Goal: Find contact information: Find contact information

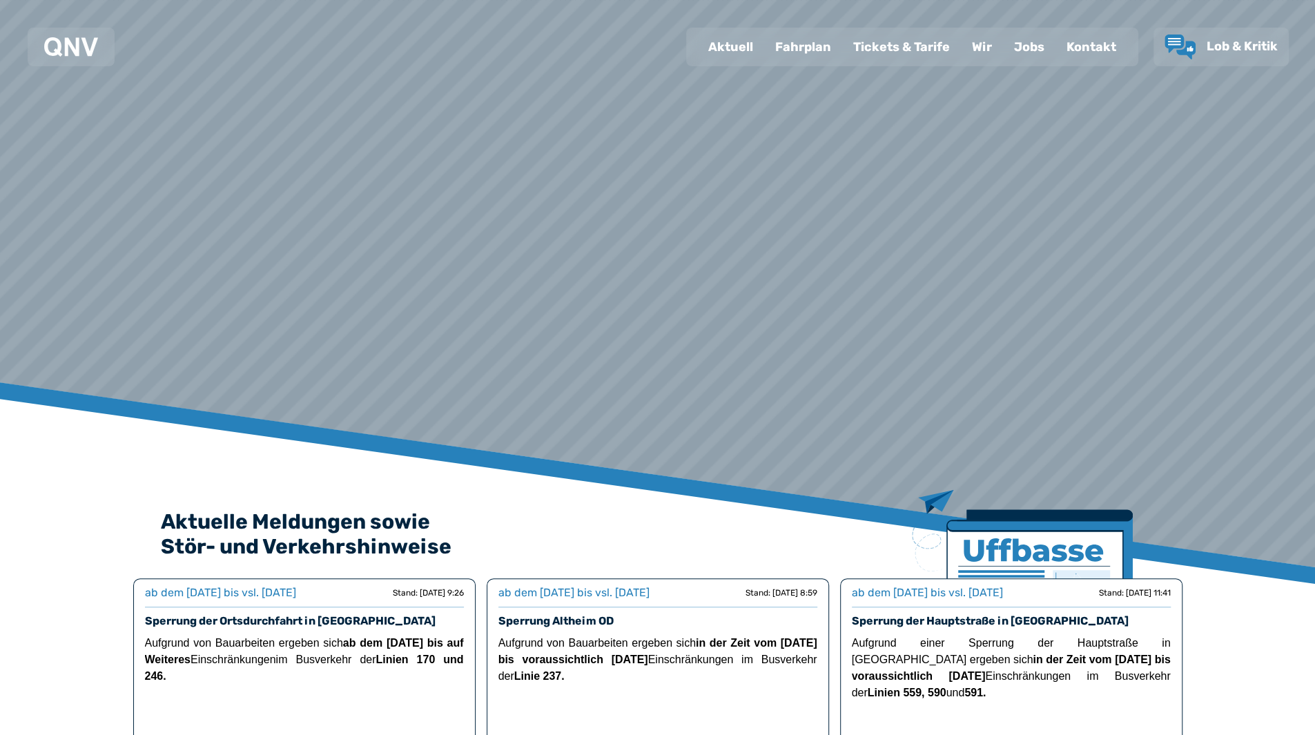
click at [1094, 47] on div "Kontakt" at bounding box center [1091, 47] width 72 height 36
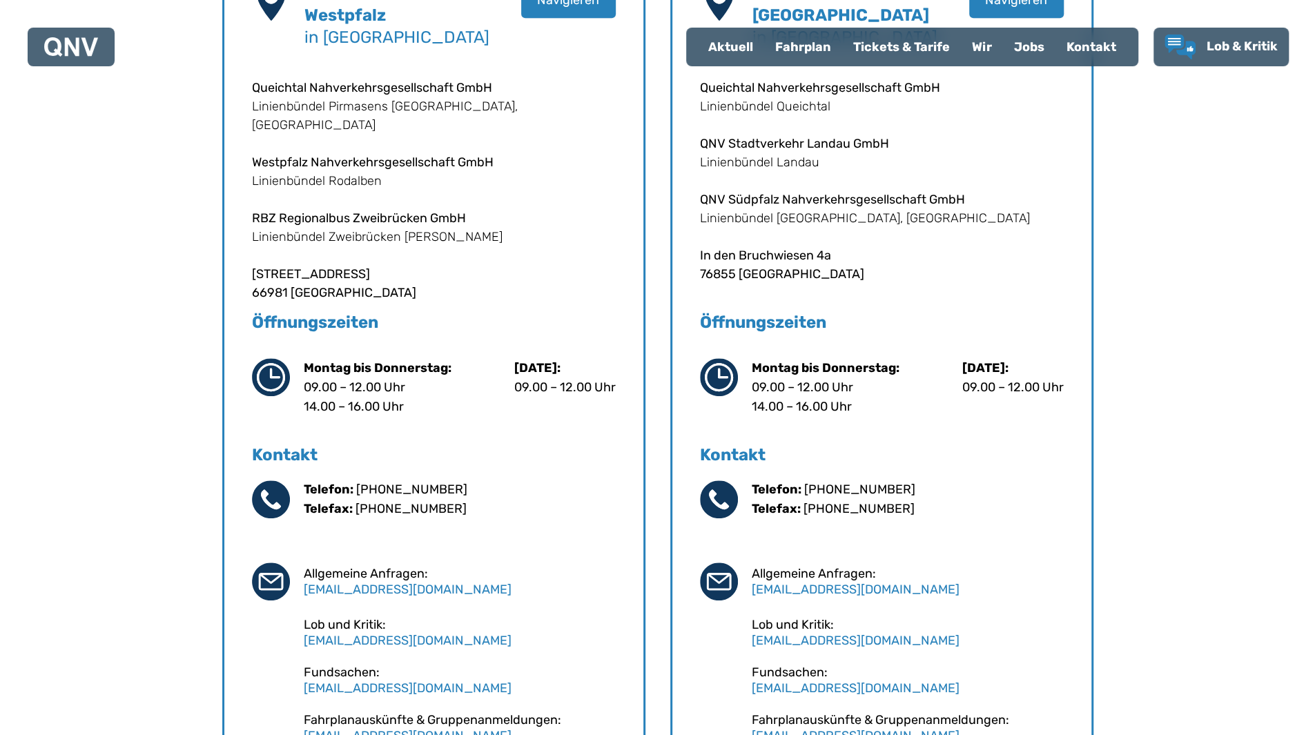
scroll to position [759, 0]
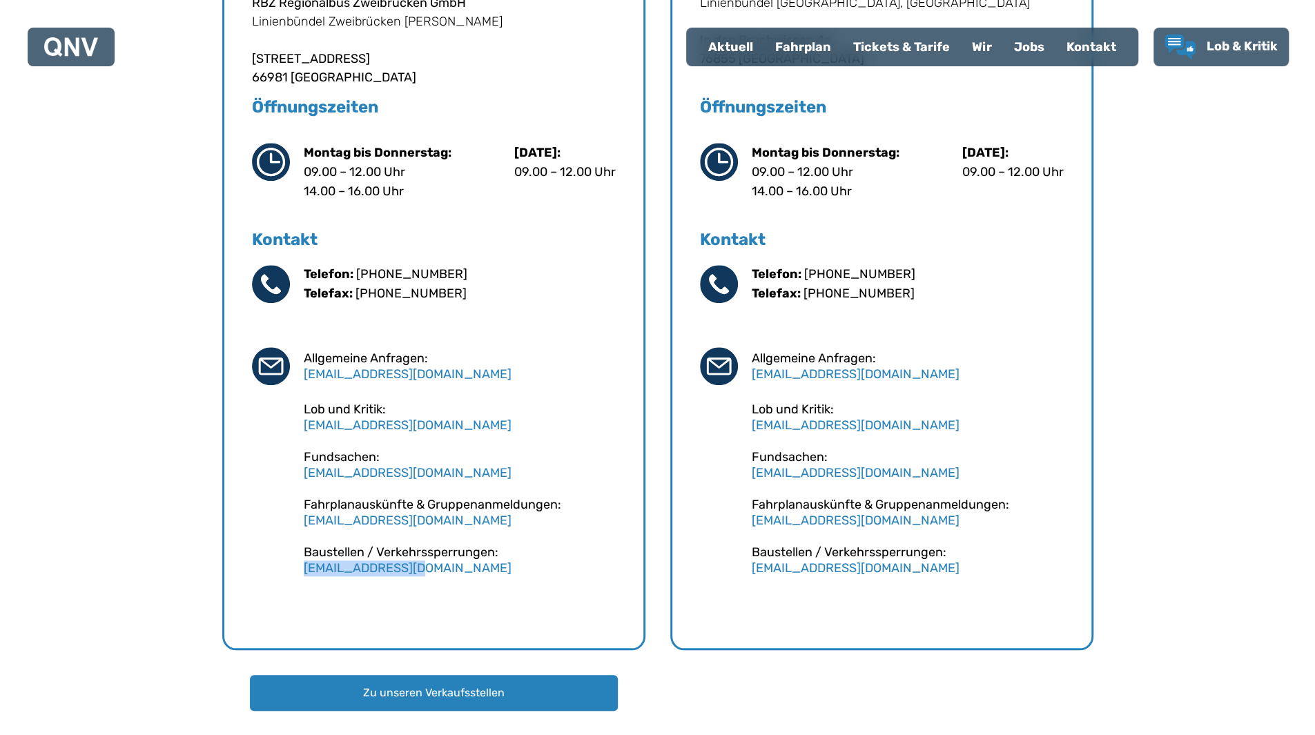
drag, startPoint x: 436, startPoint y: 569, endPoint x: 302, endPoint y: 578, distance: 134.8
click at [302, 578] on div "Kontakt Telefon: [PHONE_NUMBER] Telefax: [PHONE_NUMBER] Allgemeine Anfragen: [E…" at bounding box center [434, 425] width 364 height 395
click at [214, 565] on div "Standorte QNV Standort [GEOGRAPHIC_DATA] in [GEOGRAPHIC_DATA] Navigieren Queich…" at bounding box center [657, 189] width 1195 height 1044
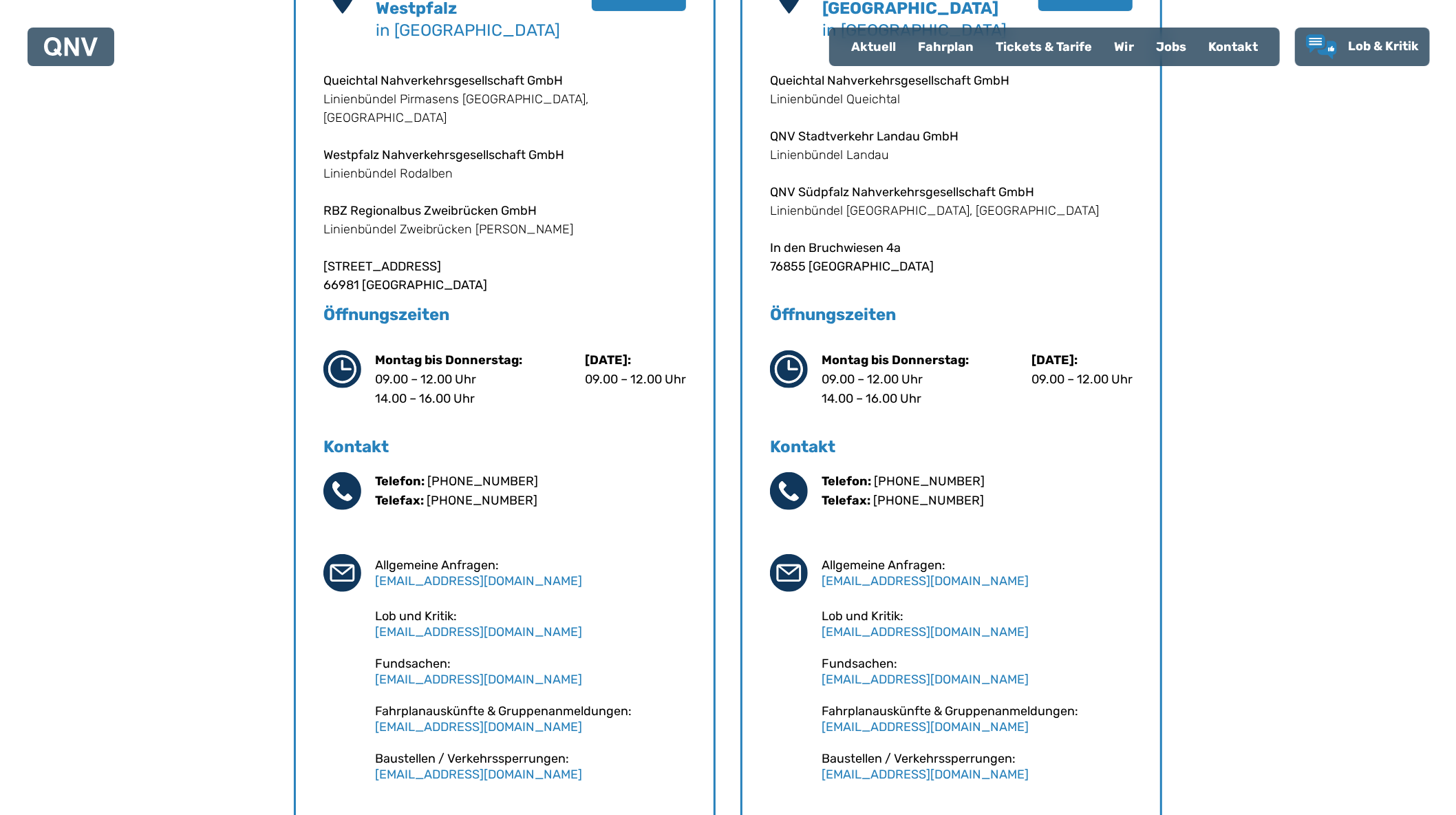
scroll to position [721, 0]
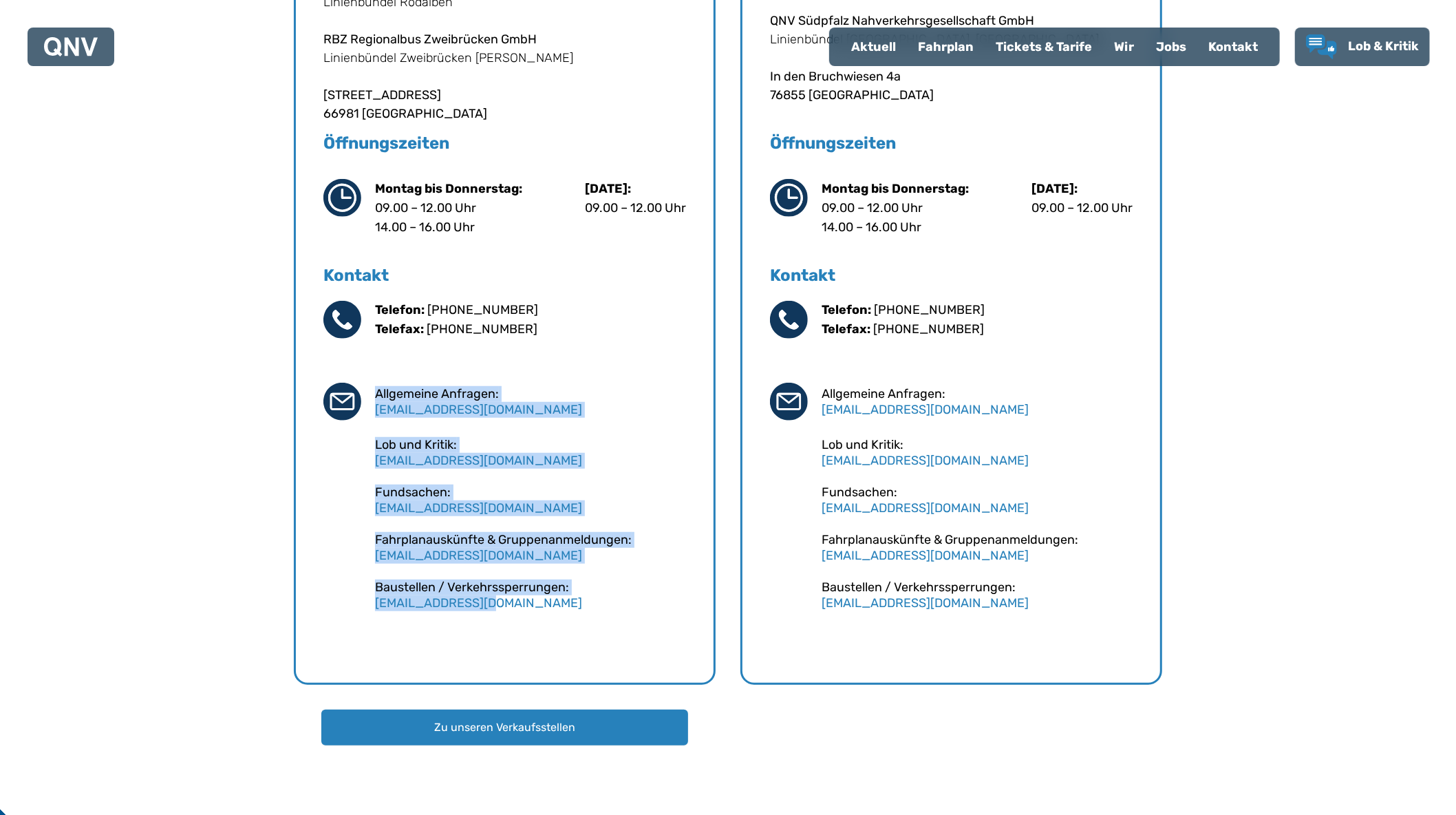
drag, startPoint x: 320, startPoint y: 392, endPoint x: 564, endPoint y: 597, distance: 318.7
click at [564, 597] on div "QNV Standort [GEOGRAPHIC_DATA] in [GEOGRAPHIC_DATA] Navigieren Queichtal Nahver…" at bounding box center [505, 230] width 422 height 908
copy div "Allgemeine Anfragen: [EMAIL_ADDRESS][DOMAIN_NAME] Lob und Kritik: [EMAIL_ADDRES…"
